Goal: Task Accomplishment & Management: Use online tool/utility

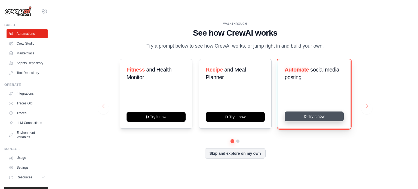
click at [318, 121] on button "Try it now" at bounding box center [314, 117] width 59 height 10
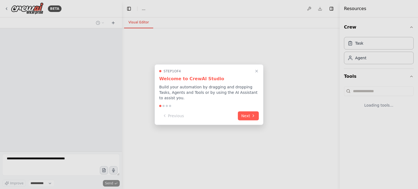
select select "****"
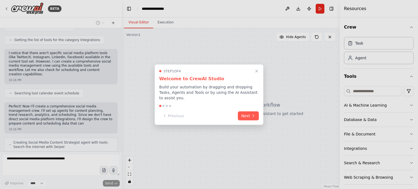
scroll to position [295, 0]
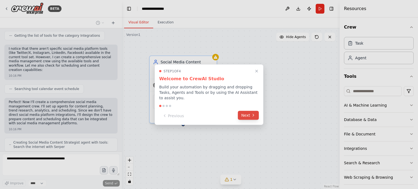
click at [248, 115] on button "Next" at bounding box center [248, 115] width 21 height 9
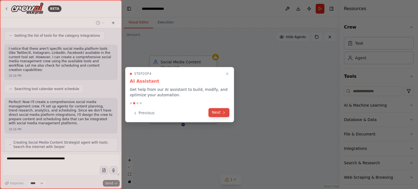
click at [217, 113] on button "Next" at bounding box center [219, 112] width 21 height 9
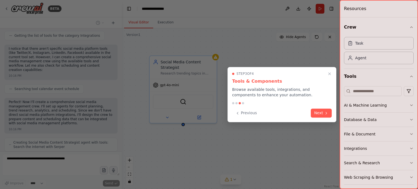
click at [315, 113] on button "Next" at bounding box center [321, 113] width 21 height 9
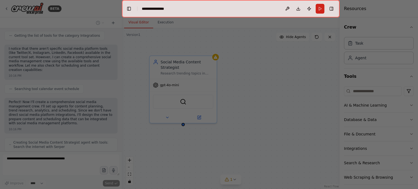
scroll to position [313, 0]
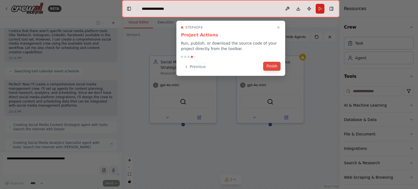
click at [270, 69] on button "Finish" at bounding box center [271, 66] width 17 height 9
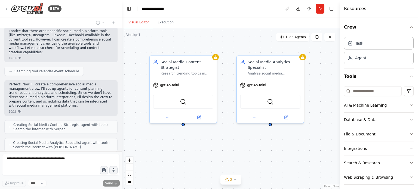
scroll to position [331, 0]
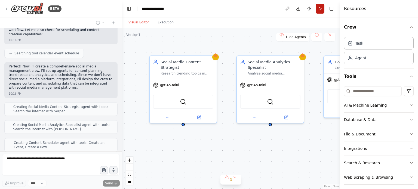
click at [320, 7] on button "Run" at bounding box center [320, 9] width 9 height 10
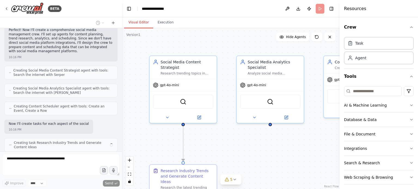
scroll to position [372, 0]
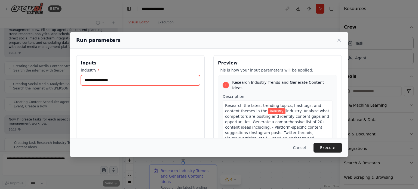
click at [136, 84] on input "industry *" at bounding box center [140, 80] width 119 height 10
click at [137, 83] on input "industry *" at bounding box center [140, 80] width 119 height 10
click at [161, 81] on input "industry *" at bounding box center [140, 80] width 119 height 10
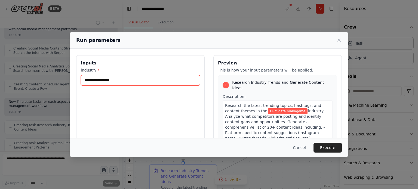
type input "**********"
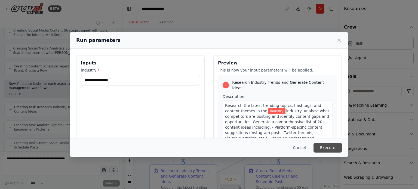
click at [325, 150] on button "Execute" at bounding box center [328, 148] width 28 height 10
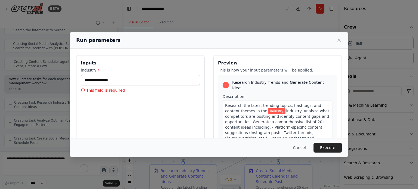
scroll to position [439, 0]
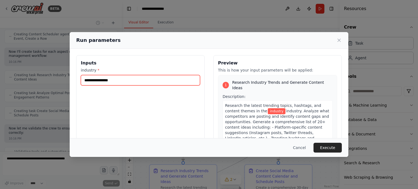
click at [114, 82] on input "industry *" at bounding box center [140, 80] width 119 height 10
click at [105, 79] on input "industry *" at bounding box center [140, 80] width 119 height 10
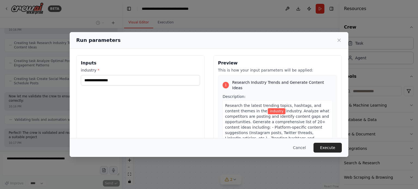
scroll to position [476, 0]
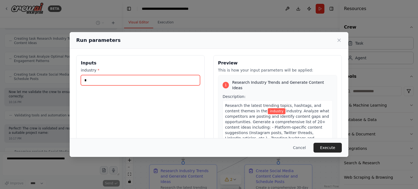
click at [105, 81] on input "*" at bounding box center [140, 80] width 119 height 10
type input "***"
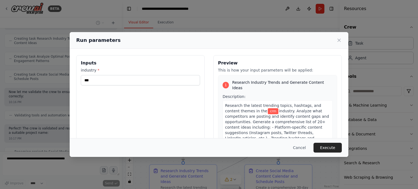
click at [268, 108] on span "crm" at bounding box center [273, 111] width 11 height 6
click at [236, 120] on span "industry. Analyze what competitors are posting and identify content gaps and op…" at bounding box center [277, 133] width 104 height 48
click at [261, 115] on span "industry. Analyze what competitors are posting and identify content gaps and op…" at bounding box center [277, 133] width 104 height 48
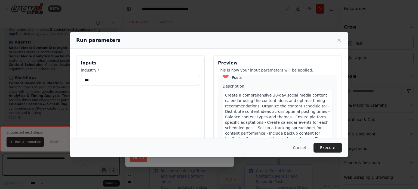
scroll to position [52, 0]
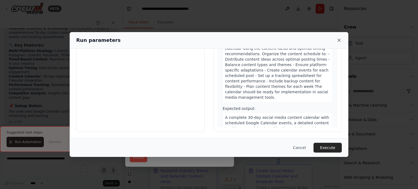
click at [337, 40] on icon at bounding box center [339, 40] width 5 height 5
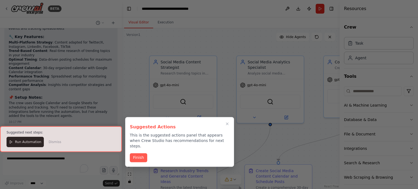
scroll to position [718, 0]
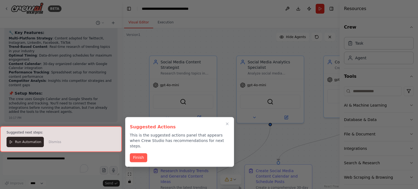
click at [141, 153] on button "Finish" at bounding box center [138, 157] width 17 height 9
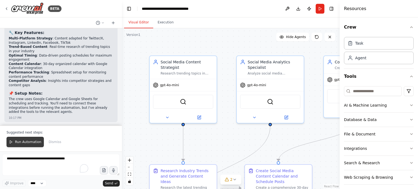
click at [36, 142] on span "Run Automation" at bounding box center [28, 142] width 26 height 4
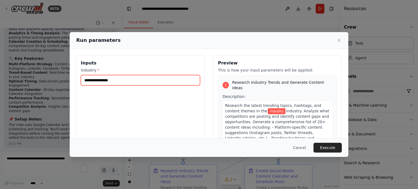
click at [125, 81] on input "industry *" at bounding box center [140, 80] width 119 height 10
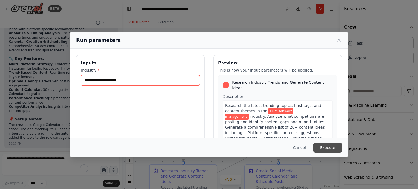
type input "**********"
click at [330, 144] on button "Execute" at bounding box center [328, 148] width 28 height 10
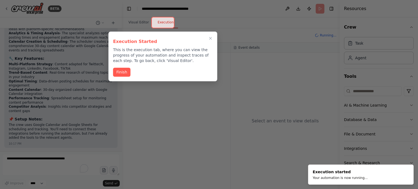
click at [110, 74] on div "Execution Started This is the execution tab, where you can view the progress of…" at bounding box center [162, 57] width 109 height 50
click at [117, 72] on button "Finish" at bounding box center [121, 71] width 17 height 9
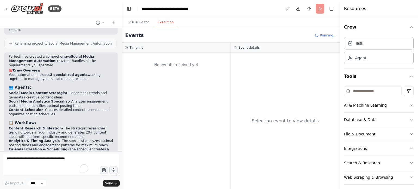
scroll to position [654, 0]
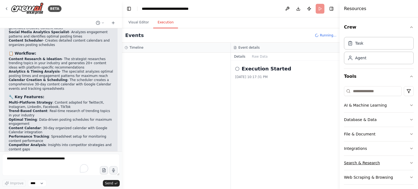
click at [379, 161] on button "Search & Research" at bounding box center [379, 163] width 70 height 14
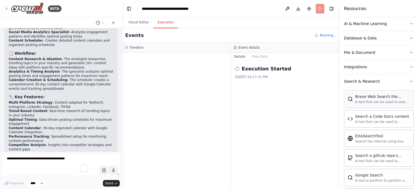
click at [372, 104] on div "Brave Web Search the internet A tool that can be used to search the internet wi…" at bounding box center [379, 98] width 70 height 17
click at [349, 95] on div "Brave Web Search the internet A tool that can be used to search the internet wi…" at bounding box center [379, 99] width 63 height 10
click at [350, 98] on img at bounding box center [350, 98] width 5 height 5
click at [352, 99] on img at bounding box center [350, 98] width 5 height 5
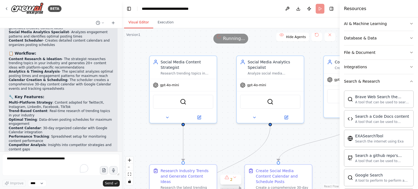
click at [141, 23] on button "Visual Editor" at bounding box center [138, 22] width 29 height 11
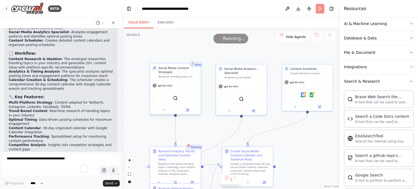
scroll to position [681, 0]
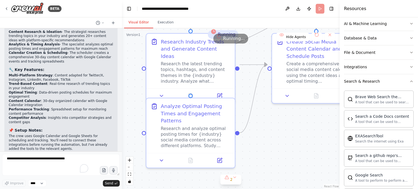
drag, startPoint x: 231, startPoint y: 158, endPoint x: 253, endPoint y: 79, distance: 81.8
click at [253, 79] on div ".deletable-edge-delete-btn { width: 20px; height: 20px; border: 0px solid #ffff…" at bounding box center [231, 108] width 218 height 161
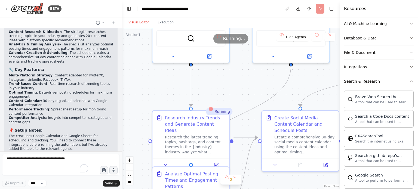
drag, startPoint x: 319, startPoint y: 110, endPoint x: 281, endPoint y: 201, distance: 98.9
click at [281, 189] on html "BETA Create a crew that schedules and publishes social media content across mul…" at bounding box center [209, 98] width 418 height 196
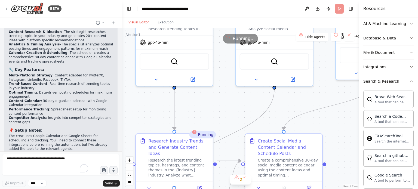
drag, startPoint x: 312, startPoint y: 118, endPoint x: 418, endPoint y: 111, distance: 106.7
click at [418, 111] on div "Resources Crew Task Agent Tools AI & Machine Learning Database & Data File & Do…" at bounding box center [388, 94] width 59 height 189
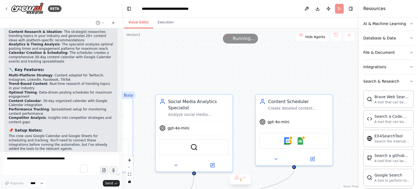
drag, startPoint x: 236, startPoint y: 104, endPoint x: 155, endPoint y: 187, distance: 116.0
click at [156, 189] on html "BETA Create a crew that schedules and publishes social media content across mul…" at bounding box center [209, 98] width 418 height 196
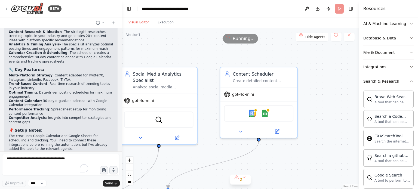
drag, startPoint x: 226, startPoint y: 152, endPoint x: 212, endPoint y: 129, distance: 26.5
click at [212, 129] on div ".deletable-edge-delete-btn { width: 20px; height: 20px; border: 0px solid #ffff…" at bounding box center [240, 108] width 237 height 161
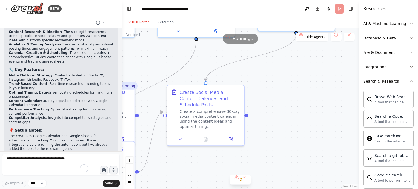
drag, startPoint x: 293, startPoint y: 135, endPoint x: 350, endPoint y: 48, distance: 103.7
click at [353, 48] on div ".deletable-edge-delete-btn { width: 20px; height: 20px; border: 0px solid #ffff…" at bounding box center [240, 108] width 237 height 161
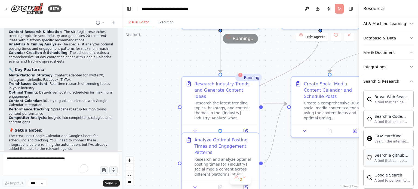
drag, startPoint x: 259, startPoint y: 152, endPoint x: 381, endPoint y: 154, distance: 122.0
click at [383, 156] on div "BETA Create a crew that schedules and publishes social media content across mul…" at bounding box center [209, 94] width 418 height 189
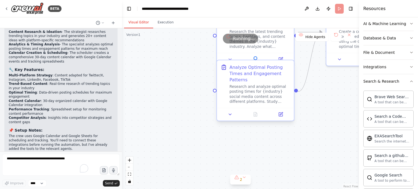
drag, startPoint x: 280, startPoint y: 143, endPoint x: 293, endPoint y: 71, distance: 73.4
click at [296, 54] on div ".deletable-edge-delete-btn { width: 20px; height: 20px; border: 0px solid #ffff…" at bounding box center [240, 108] width 237 height 161
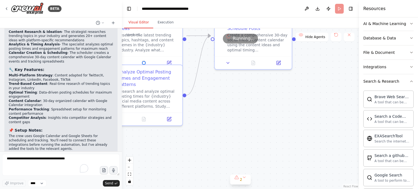
drag, startPoint x: 319, startPoint y: 134, endPoint x: 209, endPoint y: 152, distance: 111.7
click at [210, 160] on div ".deletable-edge-delete-btn { width: 20px; height: 20px; border: 0px solid #ffff…" at bounding box center [240, 108] width 237 height 161
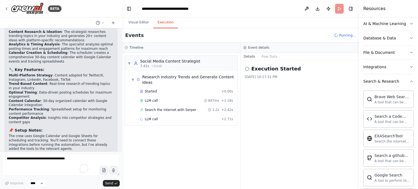
click at [161, 22] on button "Execution" at bounding box center [165, 22] width 25 height 11
click at [158, 59] on div "Social Media Content Strategist" at bounding box center [170, 61] width 60 height 5
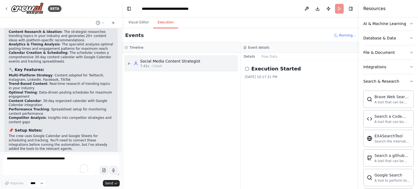
click at [183, 62] on div "Social Media Content Strategist" at bounding box center [170, 61] width 60 height 5
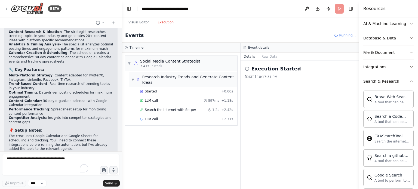
click at [160, 83] on div "Research Industry Trends and Generate Content Ideas" at bounding box center [188, 79] width 93 height 11
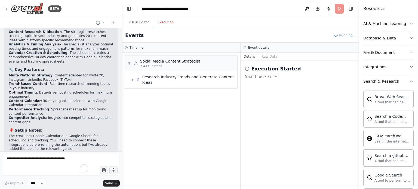
drag, startPoint x: 203, startPoint y: 68, endPoint x: 206, endPoint y: 73, distance: 5.9
click at [203, 68] on div "▼ Social Media Content Strategist 7.41s • 1 task" at bounding box center [181, 63] width 112 height 15
click at [209, 61] on div "▶ Social Media Content Strategist 7.41s • 1 task" at bounding box center [181, 63] width 112 height 15
click at [191, 78] on div "Research Industry Trends and Generate Content Ideas" at bounding box center [188, 79] width 93 height 11
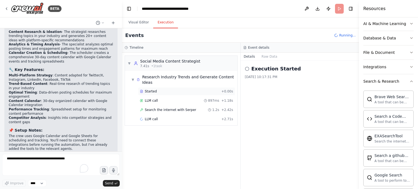
click at [219, 90] on div "Started" at bounding box center [179, 91] width 79 height 4
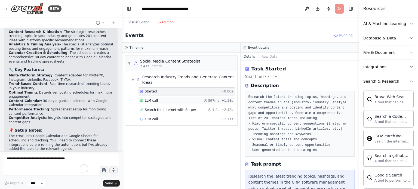
click at [215, 101] on span "897ms" at bounding box center [213, 101] width 11 height 4
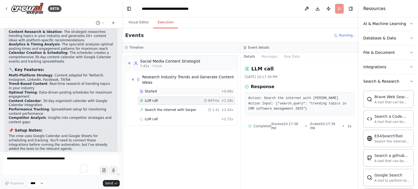
click at [226, 95] on div "Started + 0.00s" at bounding box center [186, 91] width 97 height 8
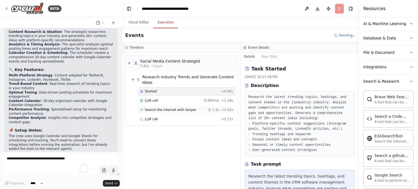
click at [218, 109] on span "1.2s" at bounding box center [215, 110] width 7 height 4
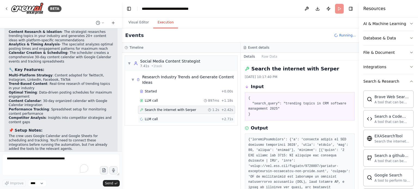
click at [204, 118] on div "LLM call + 2.71s" at bounding box center [186, 119] width 93 height 4
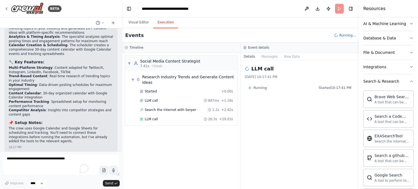
scroll to position [692, 0]
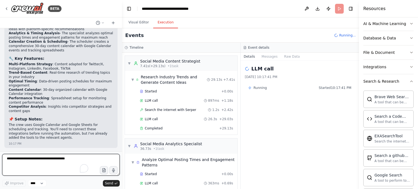
click at [52, 166] on textarea at bounding box center [61, 165] width 118 height 22
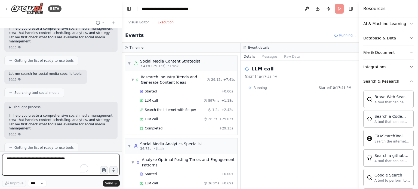
scroll to position [0, 0]
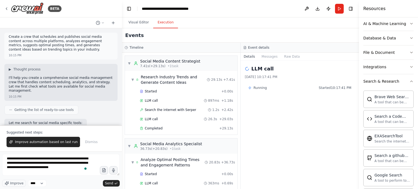
click at [53, 145] on button "Improve automation based on last run" at bounding box center [44, 142] width 74 height 10
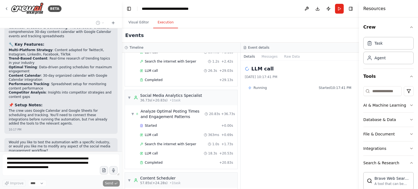
scroll to position [15, 0]
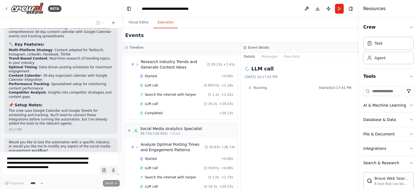
click at [37, 141] on p "Would you like to test the automation with a specific industry, or would you li…" at bounding box center [61, 147] width 105 height 13
click at [59, 141] on p "Would you like to test the automation with a specific industry, or would you li…" at bounding box center [61, 147] width 105 height 13
click at [0, 154] on div "BETA Create a crew that schedules and publishes social media content across mul…" at bounding box center [61, 94] width 122 height 189
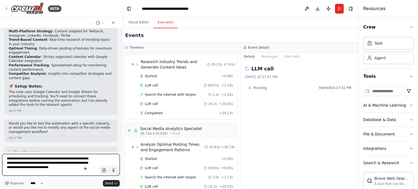
click at [72, 164] on textarea "**********" at bounding box center [61, 165] width 118 height 22
click at [26, 161] on textarea "**********" at bounding box center [61, 165] width 118 height 22
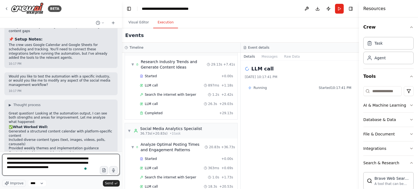
scroll to position [0, 0]
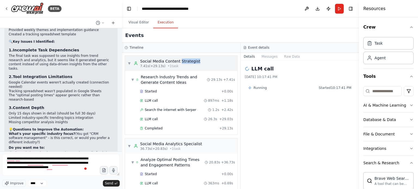
drag, startPoint x: 189, startPoint y: 62, endPoint x: 179, endPoint y: 63, distance: 10.4
click at [179, 63] on div "▼ Social Media Content Strategist 7.41s (+29.13s) • 1 task" at bounding box center [181, 63] width 112 height 15
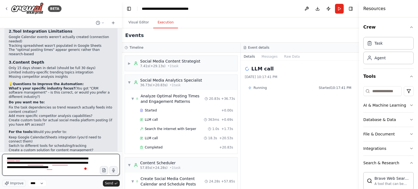
click at [31, 157] on textarea "**********" at bounding box center [61, 165] width 118 height 22
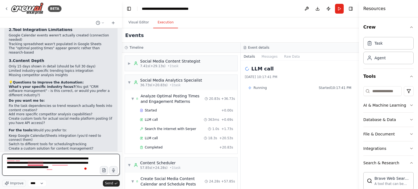
scroll to position [942, 0]
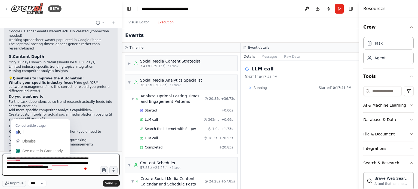
click at [16, 167] on textarea "**********" at bounding box center [61, 165] width 118 height 22
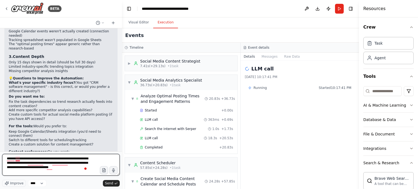
click at [17, 160] on textarea "**********" at bounding box center [61, 165] width 118 height 22
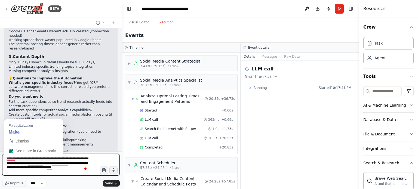
click at [12, 160] on textarea "**********" at bounding box center [61, 165] width 118 height 22
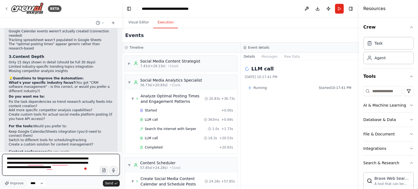
click at [37, 159] on textarea "**********" at bounding box center [61, 165] width 118 height 22
paste textarea "**********"
drag, startPoint x: 36, startPoint y: 160, endPoint x: 24, endPoint y: 158, distance: 12.4
click at [24, 158] on textarea "**********" at bounding box center [61, 165] width 118 height 22
click at [38, 159] on textarea "**********" at bounding box center [61, 165] width 118 height 22
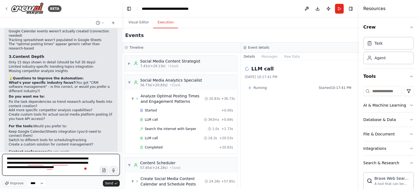
click at [68, 159] on textarea "**********" at bounding box center [61, 165] width 118 height 22
click at [57, 165] on textarea "**********" at bounding box center [61, 165] width 118 height 22
click at [40, 163] on textarea "**********" at bounding box center [61, 165] width 118 height 22
click at [50, 168] on textarea "**********" at bounding box center [61, 165] width 118 height 22
click at [44, 158] on textarea "**********" at bounding box center [61, 165] width 118 height 22
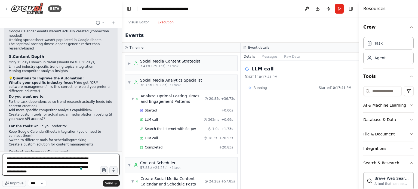
scroll to position [0, 0]
click at [65, 172] on textarea "**********" at bounding box center [61, 165] width 118 height 22
drag, startPoint x: 64, startPoint y: 174, endPoint x: 0, endPoint y: 145, distance: 70.6
click at [0, 145] on div "BETA Create a crew that schedules and publishes social media content across mul…" at bounding box center [61, 94] width 122 height 189
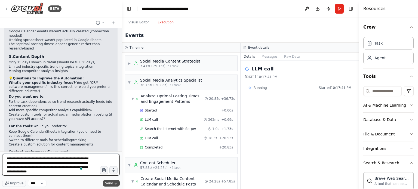
type textarea "**********"
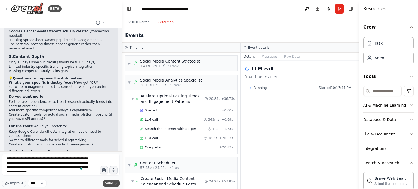
click at [110, 181] on span "Send" at bounding box center [109, 183] width 8 height 4
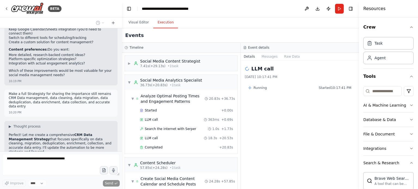
scroll to position [1074, 0]
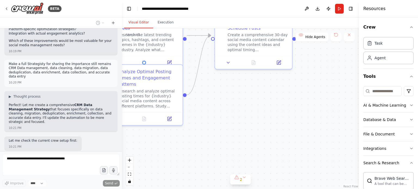
click at [139, 20] on button "Visual Editor" at bounding box center [138, 22] width 29 height 11
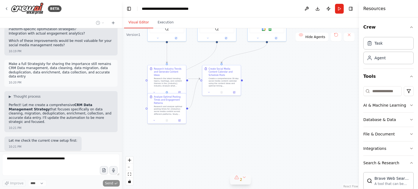
click at [245, 178] on button "2" at bounding box center [240, 180] width 21 height 10
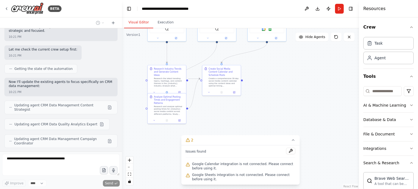
scroll to position [1170, 0]
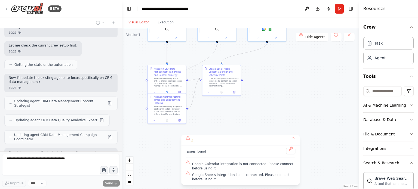
click at [271, 100] on div ".deletable-edge-delete-btn { width: 20px; height: 20px; border: 0px solid #ffff…" at bounding box center [240, 108] width 237 height 161
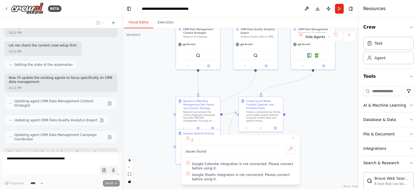
drag, startPoint x: 178, startPoint y: 62, endPoint x: 156, endPoint y: 86, distance: 32.6
click at [220, 90] on div ".deletable-edge-delete-btn { width: 20px; height: 20px; border: 0px solid #ffff…" at bounding box center [240, 108] width 237 height 161
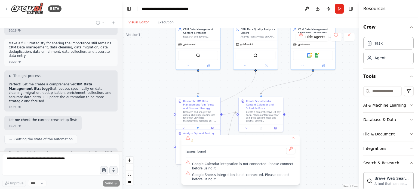
scroll to position [1033, 0]
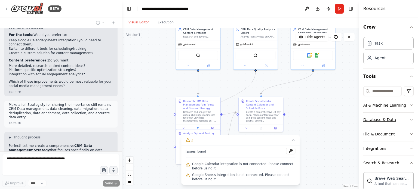
click at [382, 116] on button "Database & Data" at bounding box center [389, 120] width 50 height 14
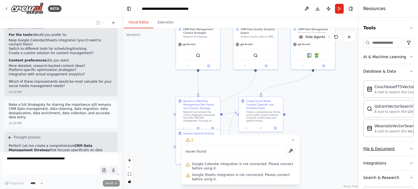
scroll to position [82, 0]
